Goal: Communication & Community: Answer question/provide support

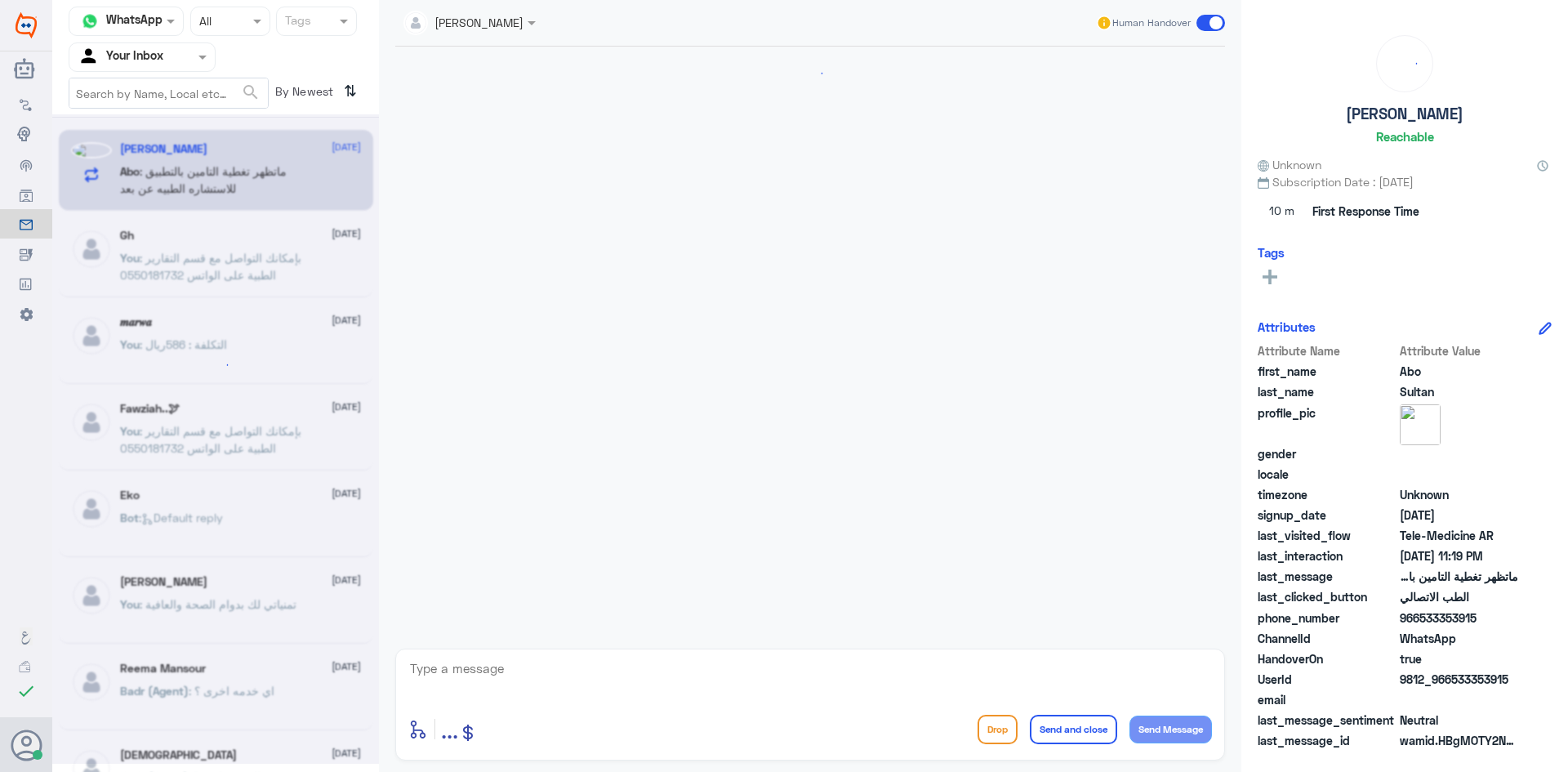
scroll to position [844, 0]
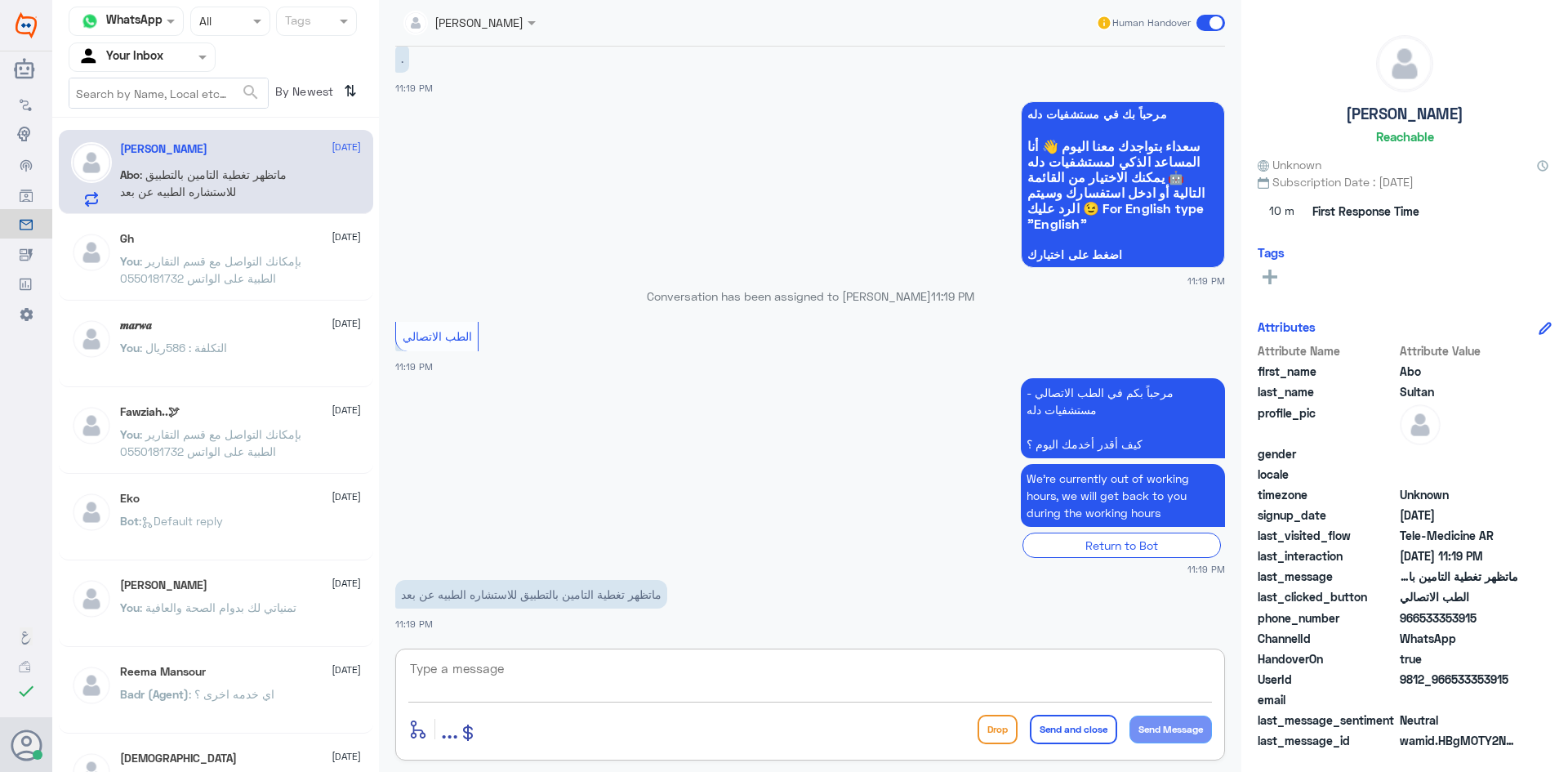
click at [607, 677] on textarea at bounding box center [810, 677] width 804 height 40
paste textarea "مرحبا معك [PERSON_NAME] من الطب الاتصالي"
type textarea "مرحبا معك [PERSON_NAME] من الطب الاتصالي"
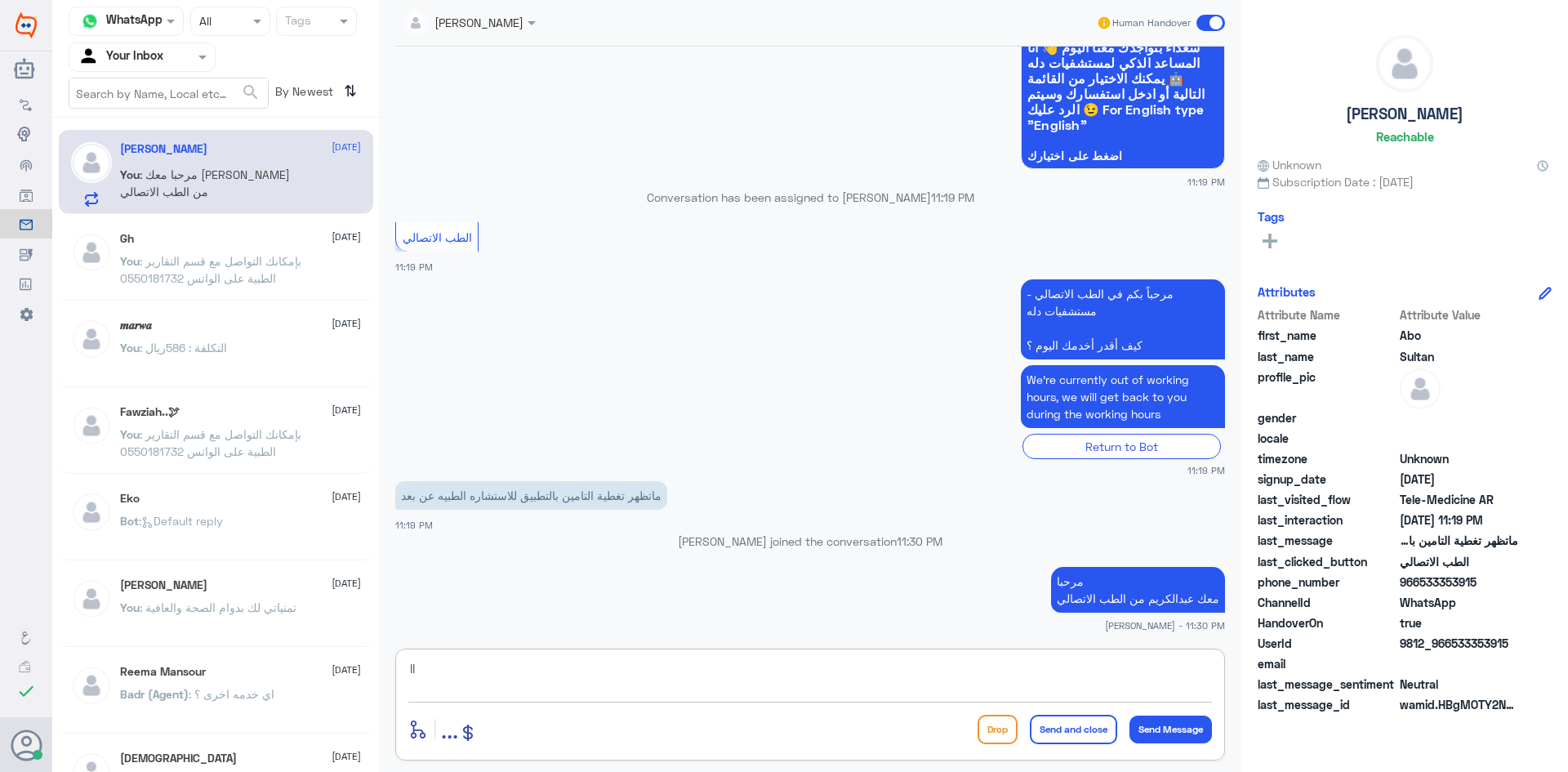
type textarea "l"
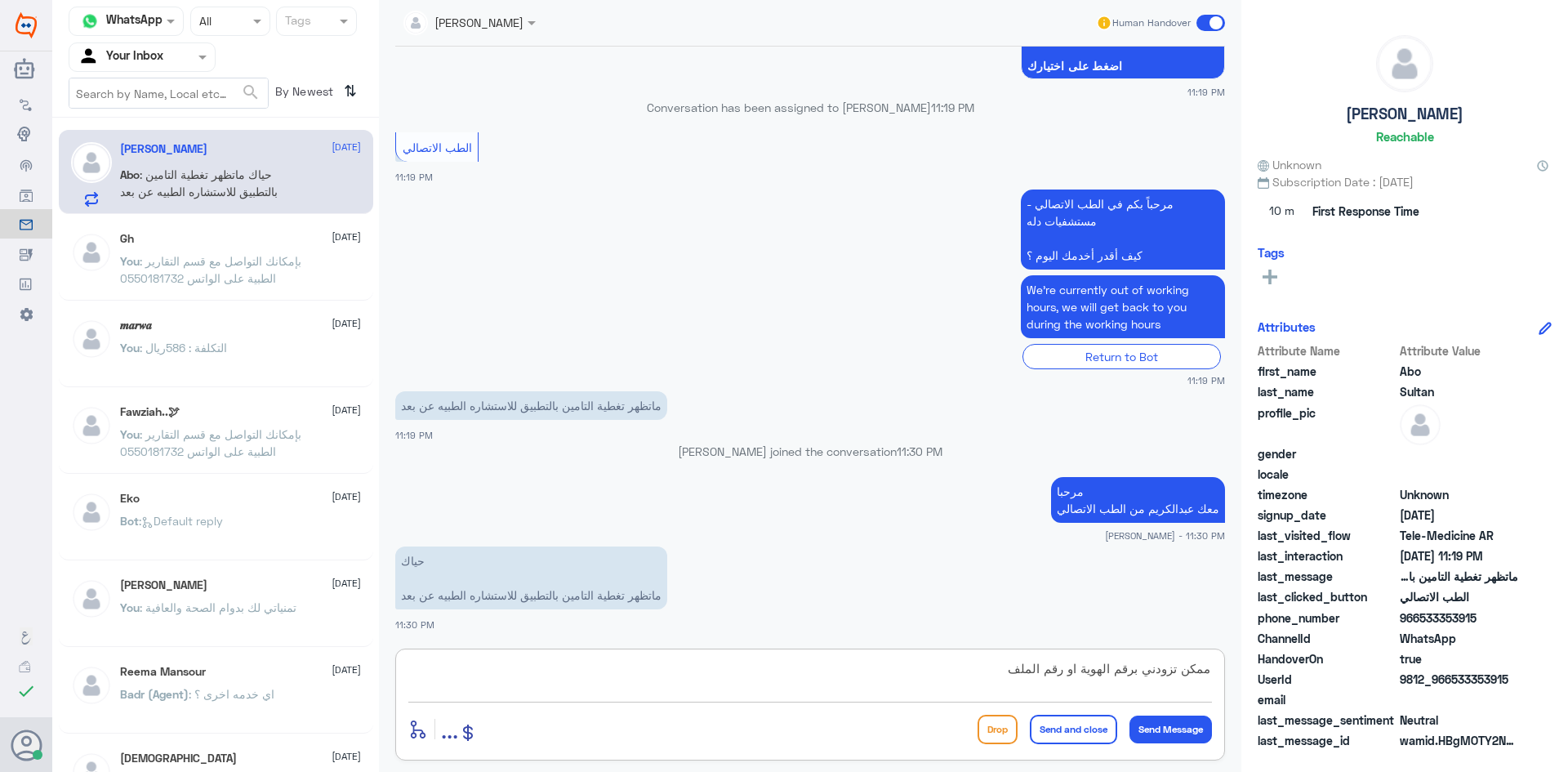
type textarea "ممكن تزودني برقم الهوية او رقم الملف"
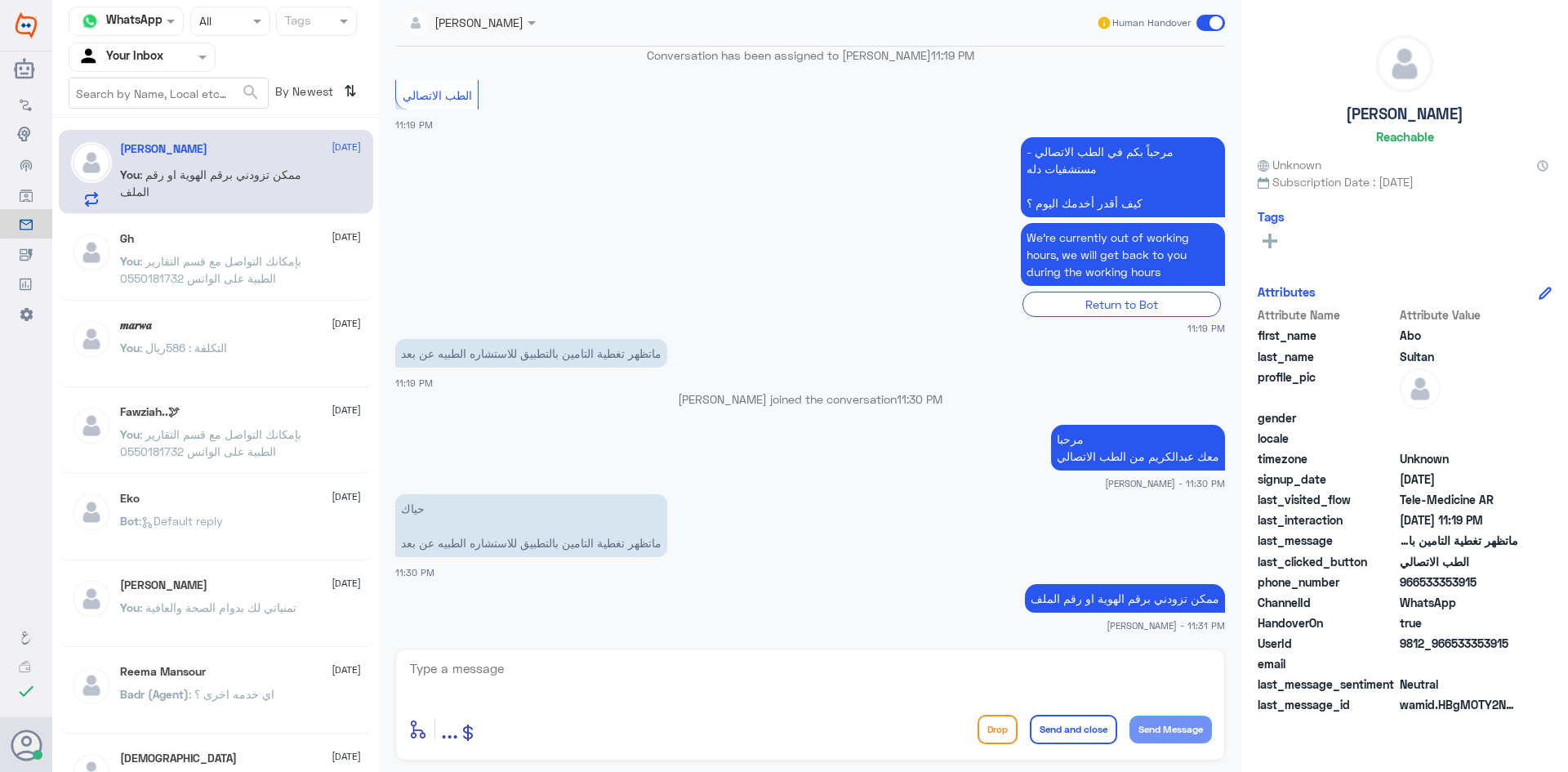
drag, startPoint x: 1478, startPoint y: 619, endPoint x: 1417, endPoint y: 619, distance: 61.0
click at [1417, 619] on div "Attribute Name Attribute Value first_name Abo last_name Sultan profile_pic gend…" at bounding box center [1405, 511] width 294 height 410
drag, startPoint x: 1510, startPoint y: 641, endPoint x: 1454, endPoint y: 642, distance: 56.0
click at [1454, 642] on span "9812_966533353915" at bounding box center [1460, 643] width 119 height 17
copy span "533353915"
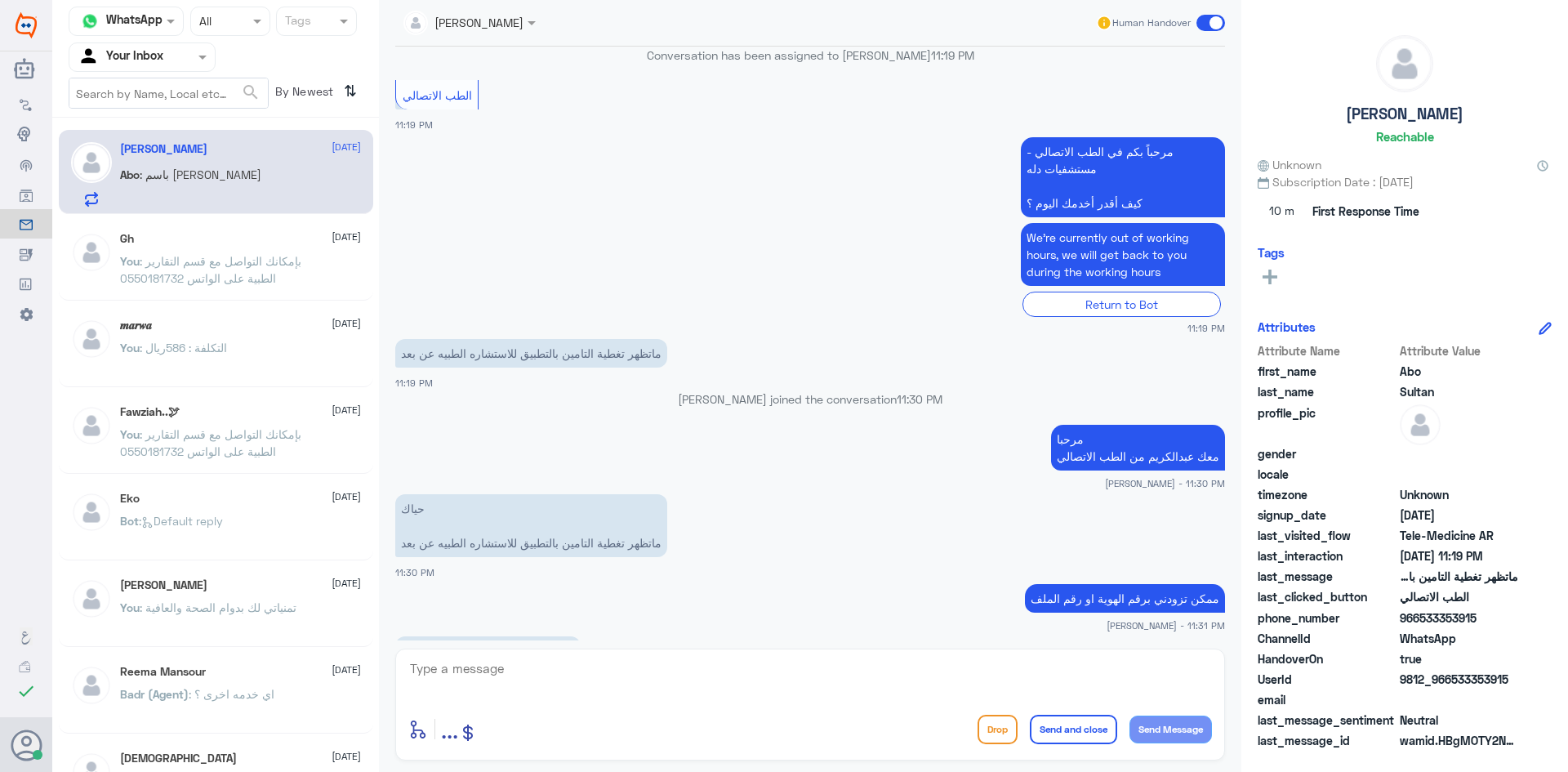
scroll to position [1184, 0]
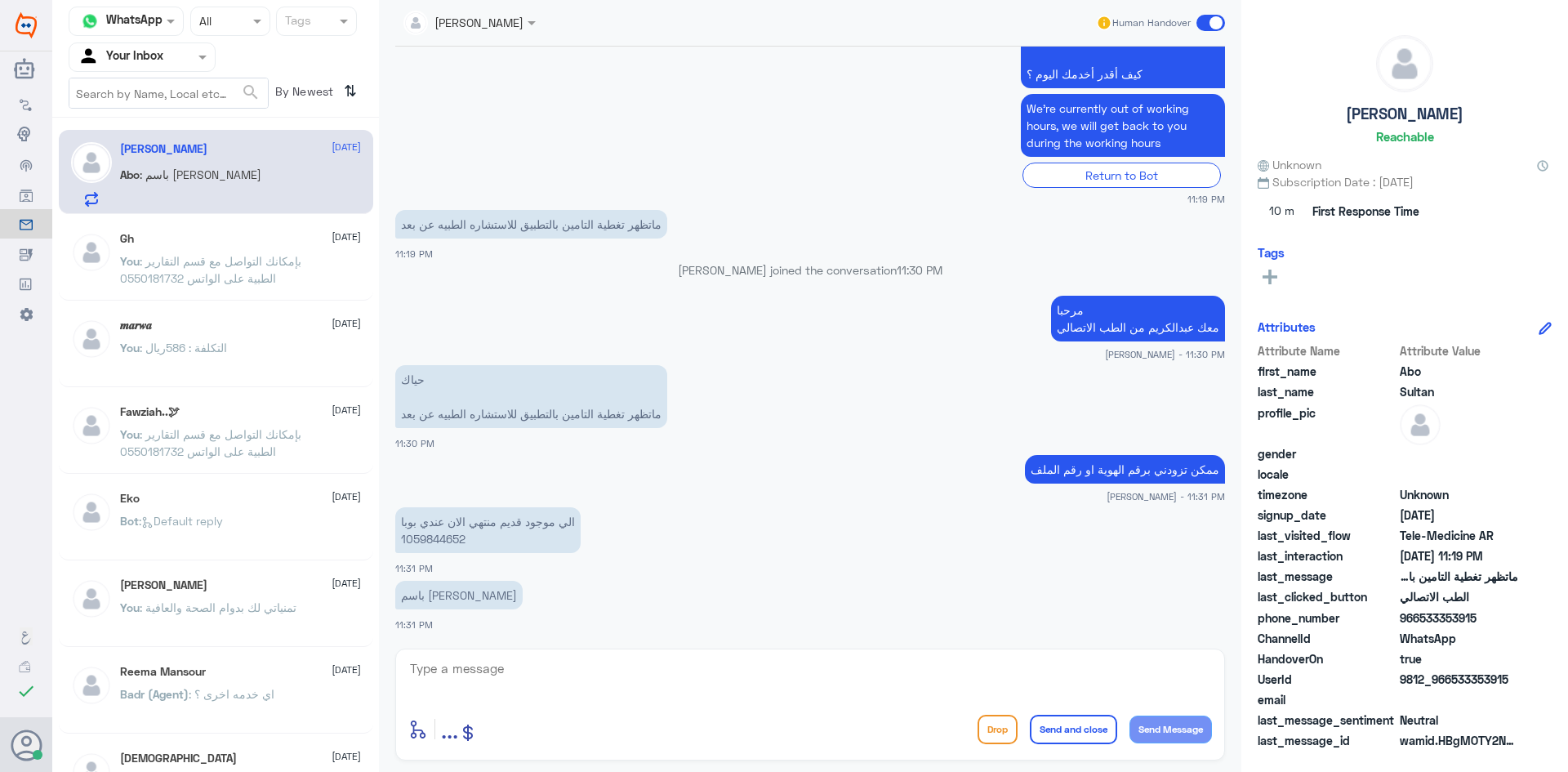
click at [659, 670] on textarea at bounding box center [810, 677] width 804 height 40
type textarea "لحظات من فضلك"
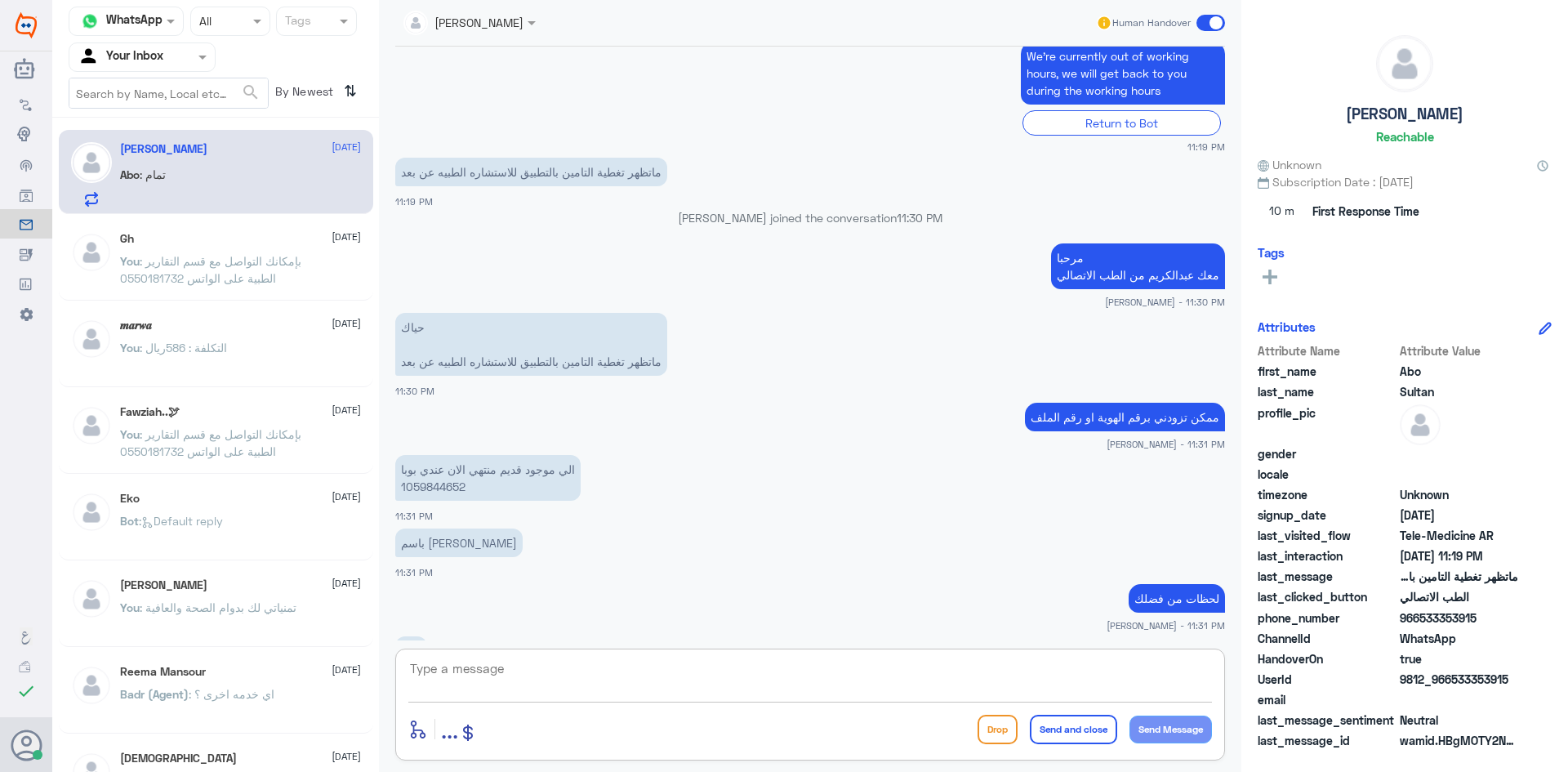
scroll to position [1292, 0]
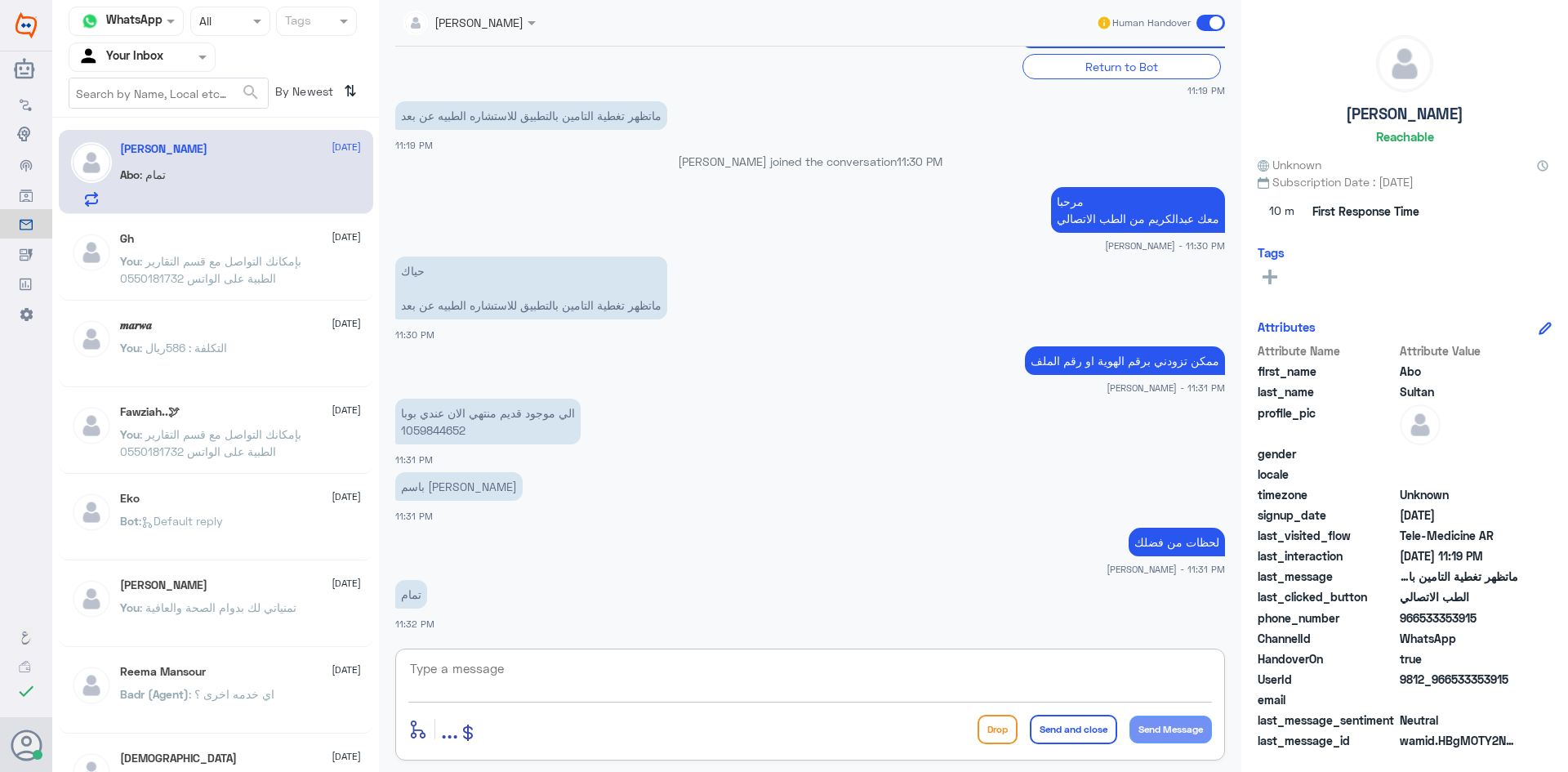
click at [861, 672] on textarea at bounding box center [810, 677] width 804 height 40
type textarea "تم تحديث ملفك بإمكانك استخدام الاستشارة الفورية بتغطية التأمين"
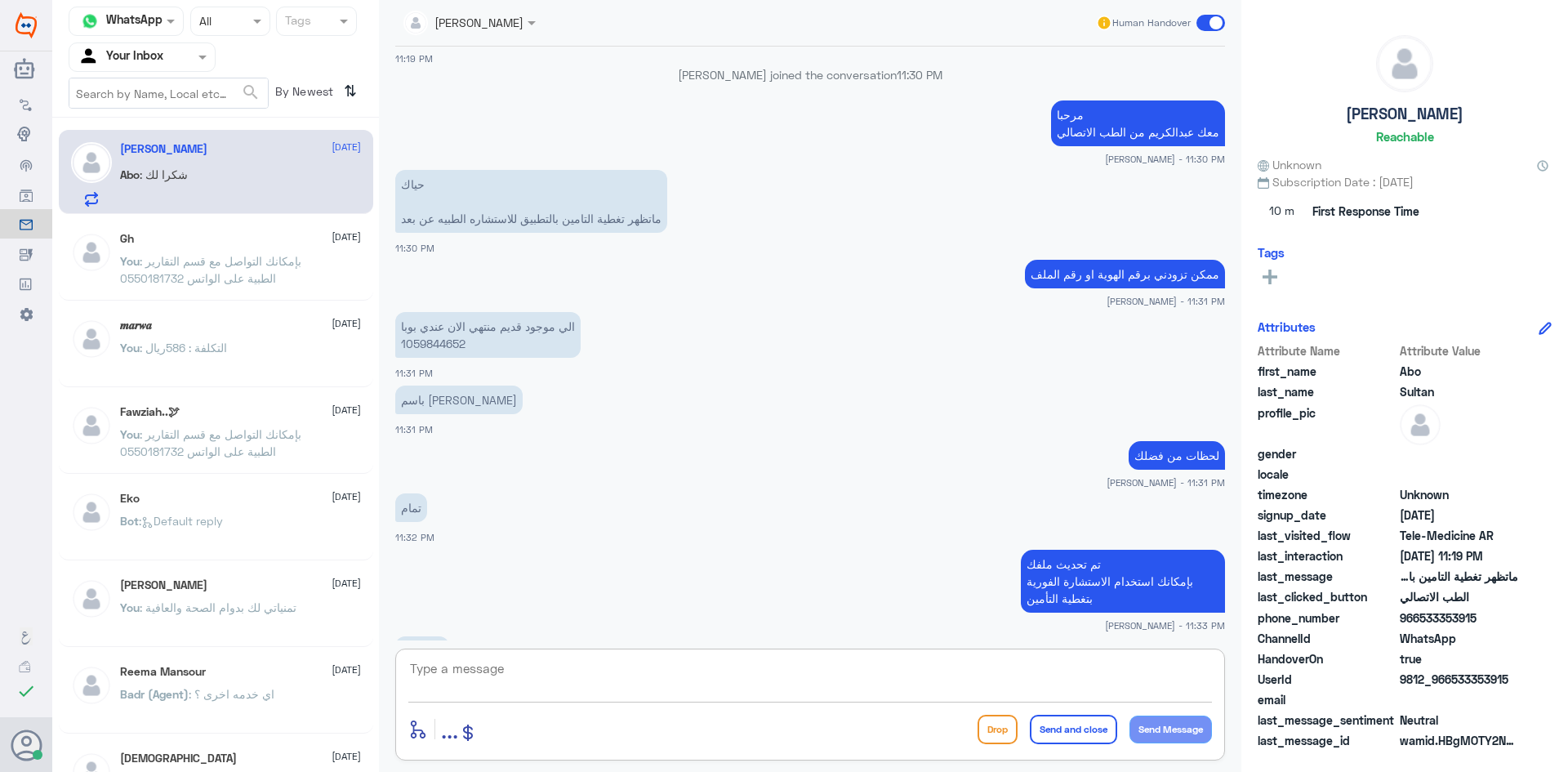
scroll to position [1435, 0]
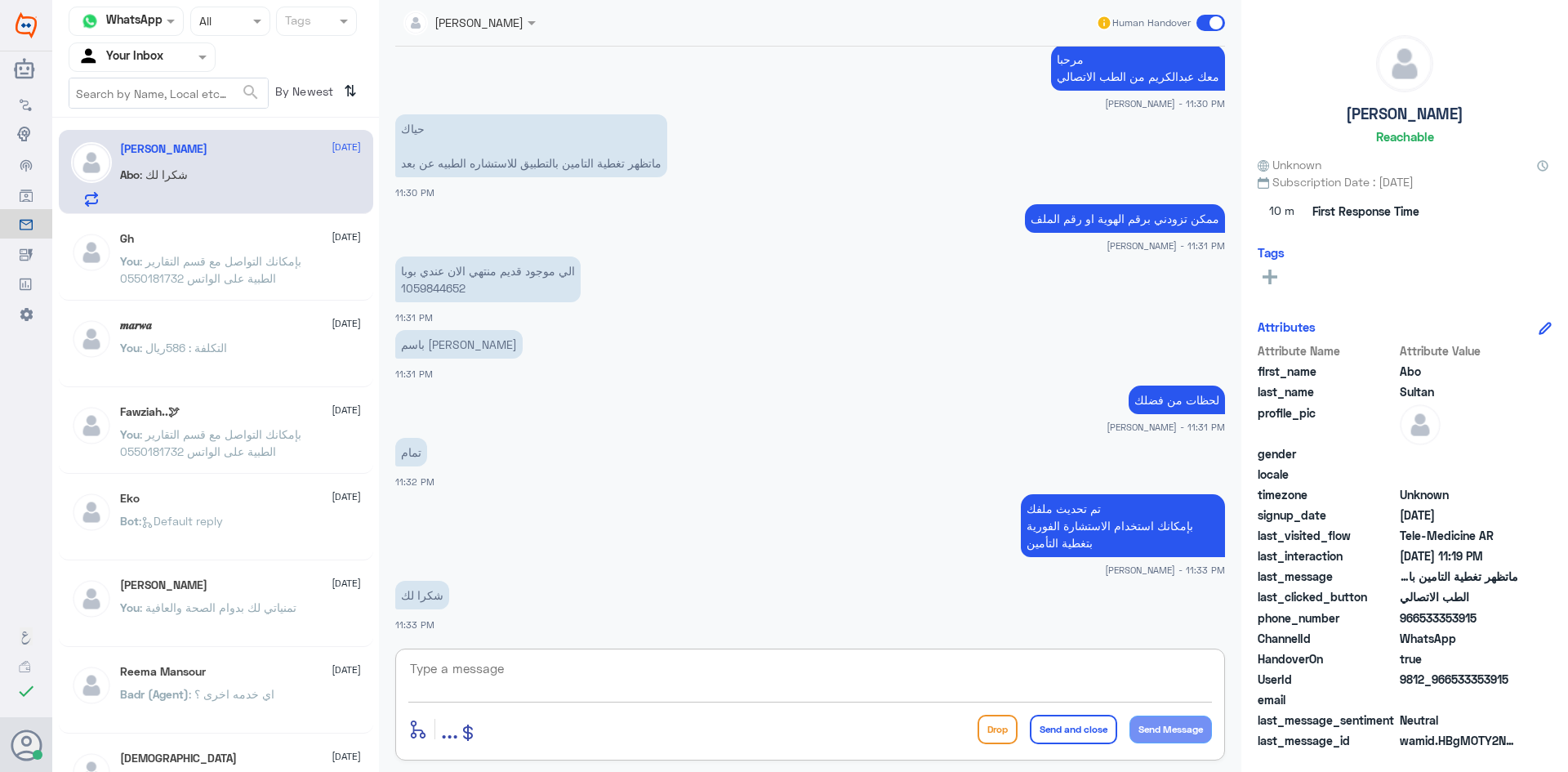
click at [629, 679] on textarea at bounding box center [810, 677] width 804 height 40
click at [612, 691] on textarea at bounding box center [810, 677] width 804 height 40
type textarea "العفو وتمنياتنا لك بدوام الصحة والعافية"
click at [1042, 733] on button "Send and close" at bounding box center [1074, 729] width 88 height 29
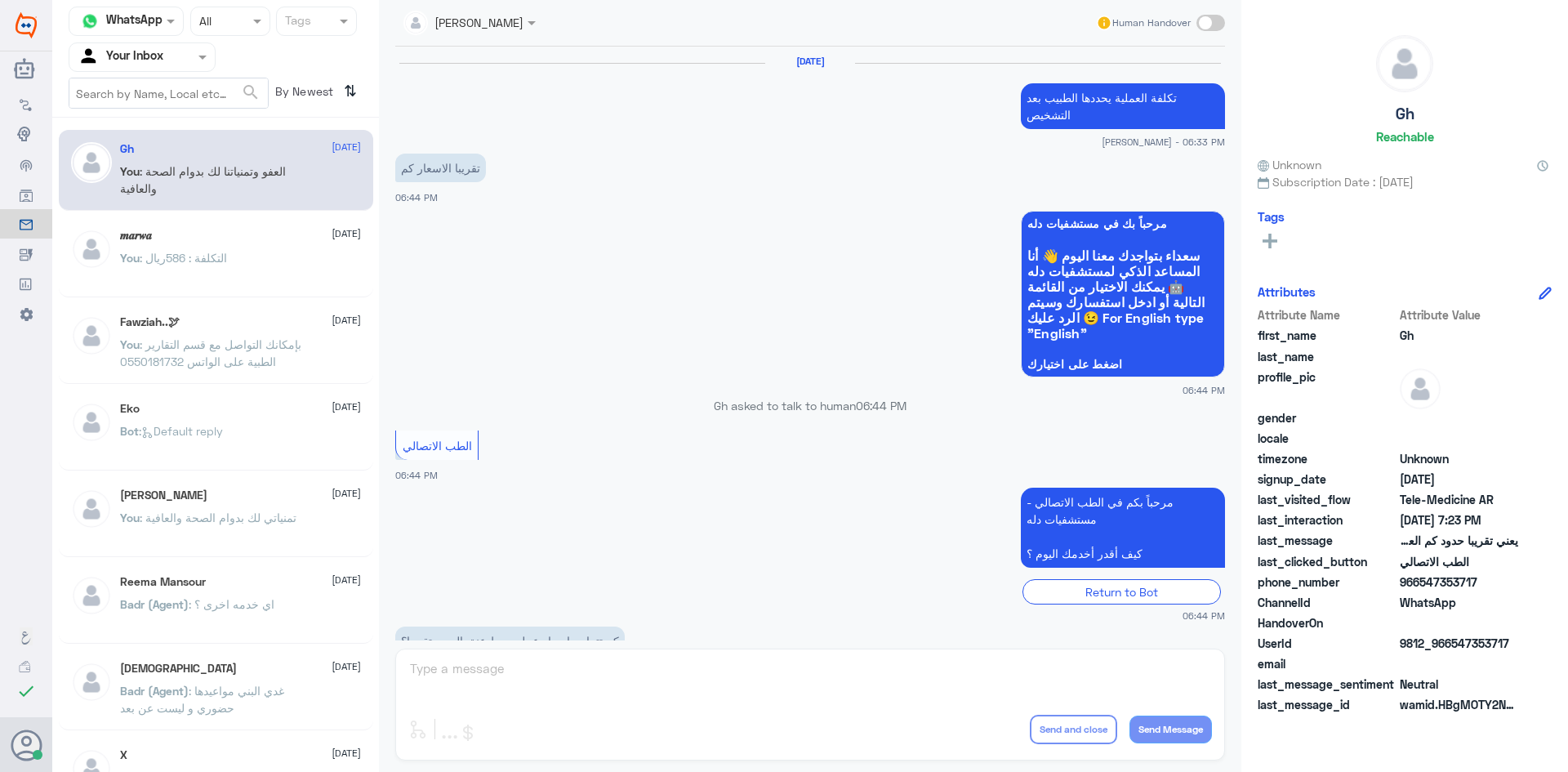
scroll to position [695, 0]
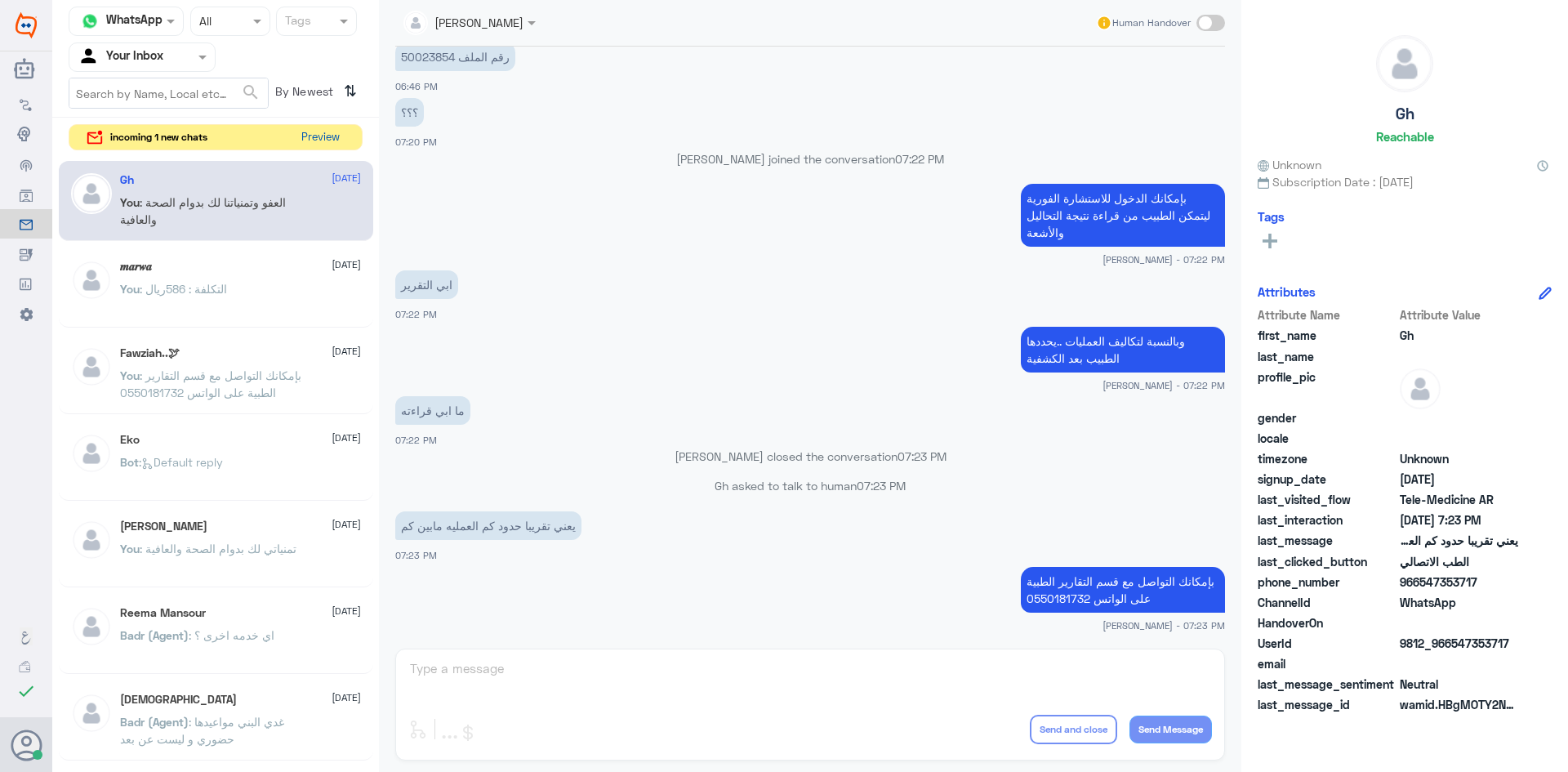
click at [324, 145] on button "Preview" at bounding box center [320, 138] width 51 height 26
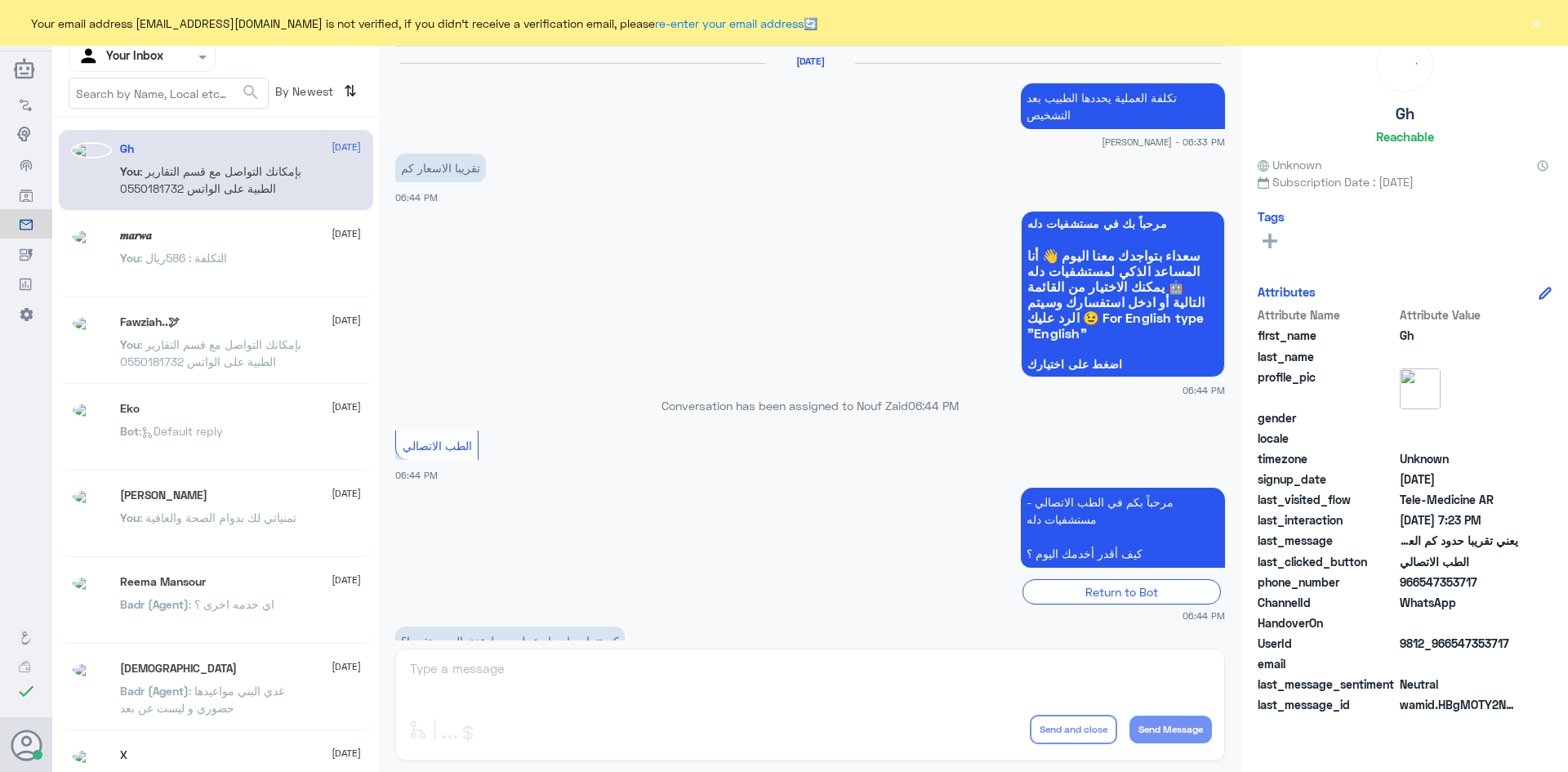
scroll to position [695, 0]
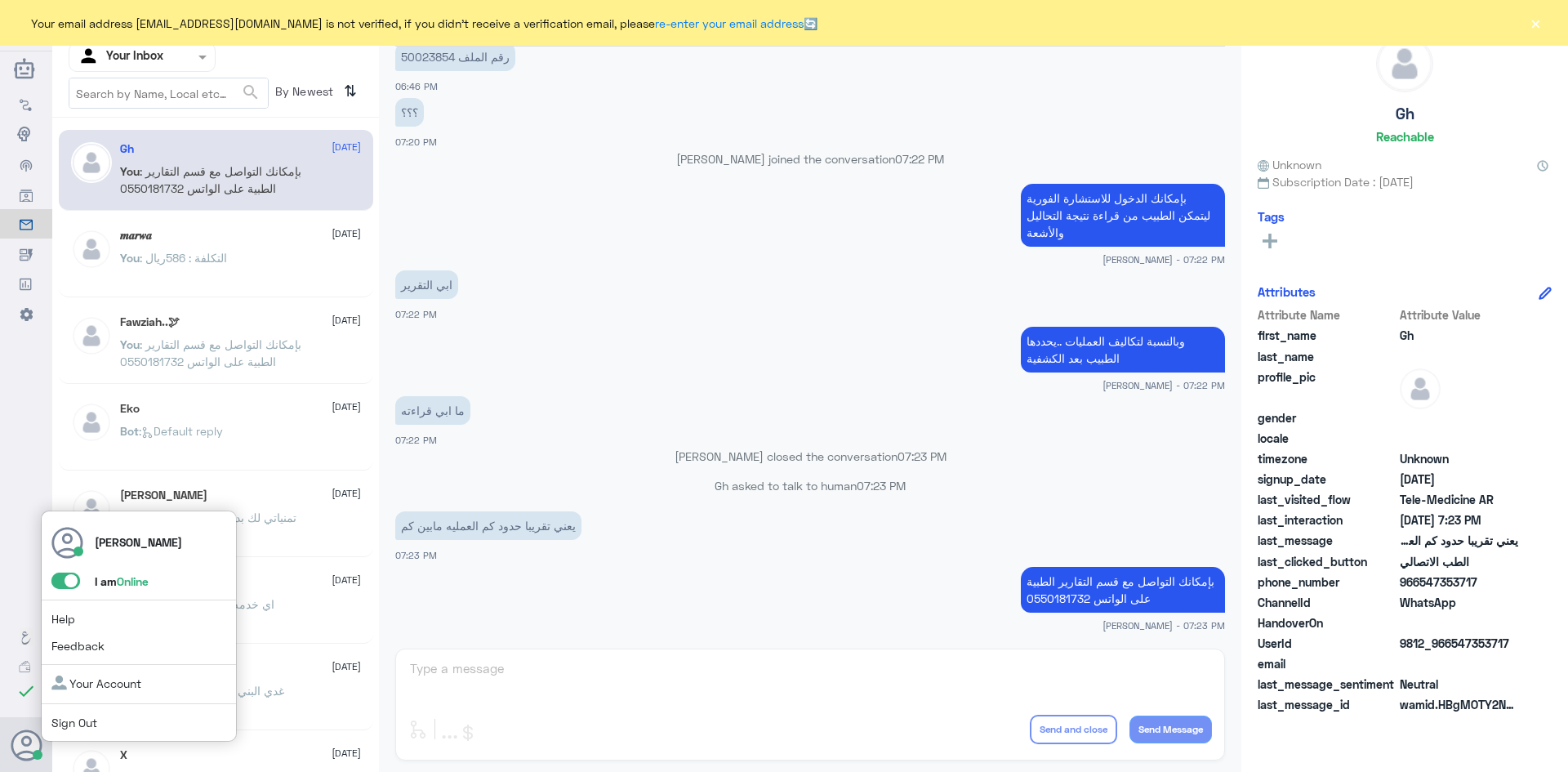
click at [60, 579] on span at bounding box center [65, 581] width 28 height 16
click at [0, 0] on input "checkbox" at bounding box center [0, 0] width 0 height 0
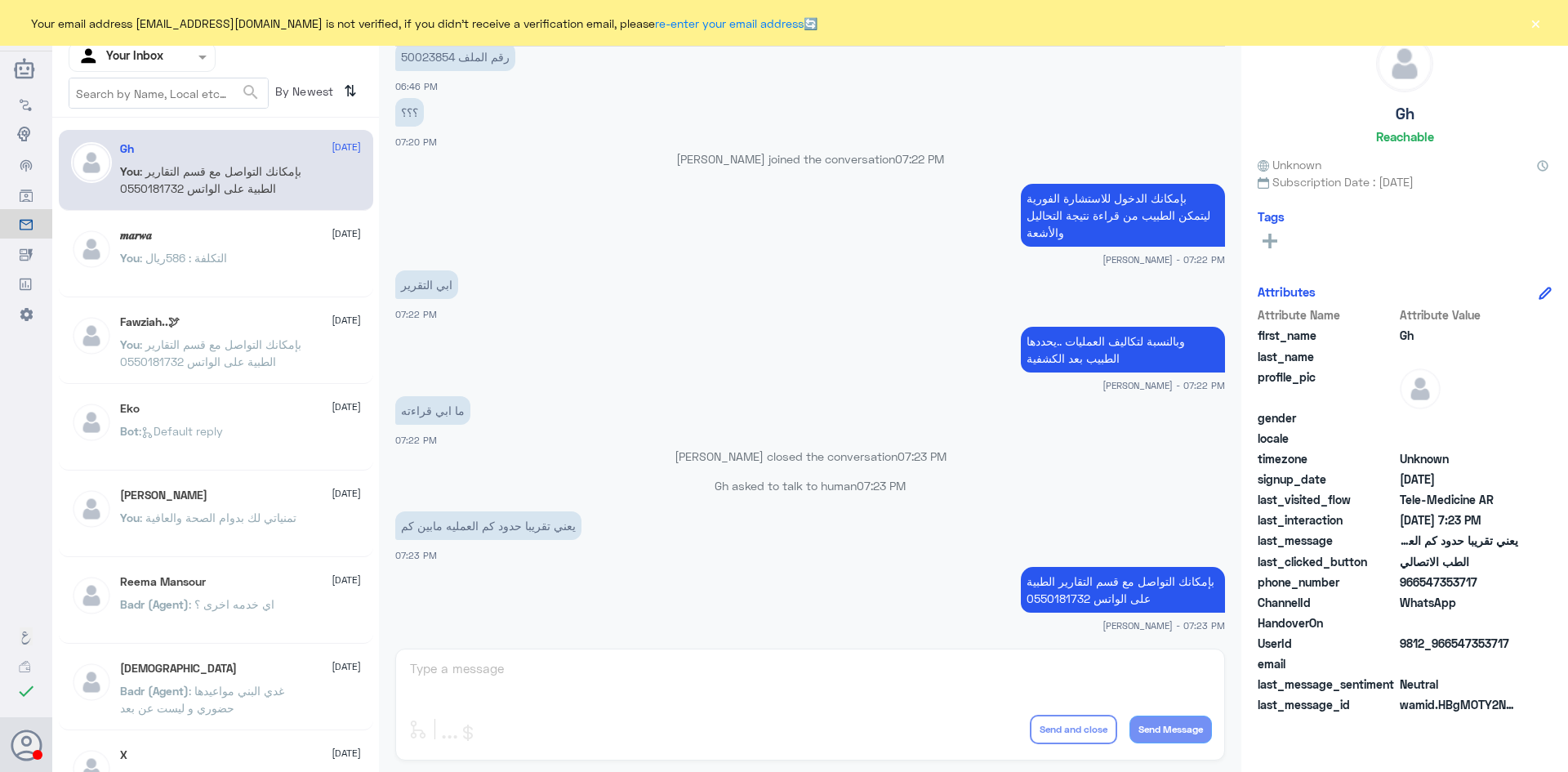
click at [952, 681] on div "عبدالكريم الموسى Human Handover 18 Sep 2025 تكلفة العملية يحددها الطبيب بعد الت…" at bounding box center [810, 388] width 862 height 777
